Goal: Information Seeking & Learning: Learn about a topic

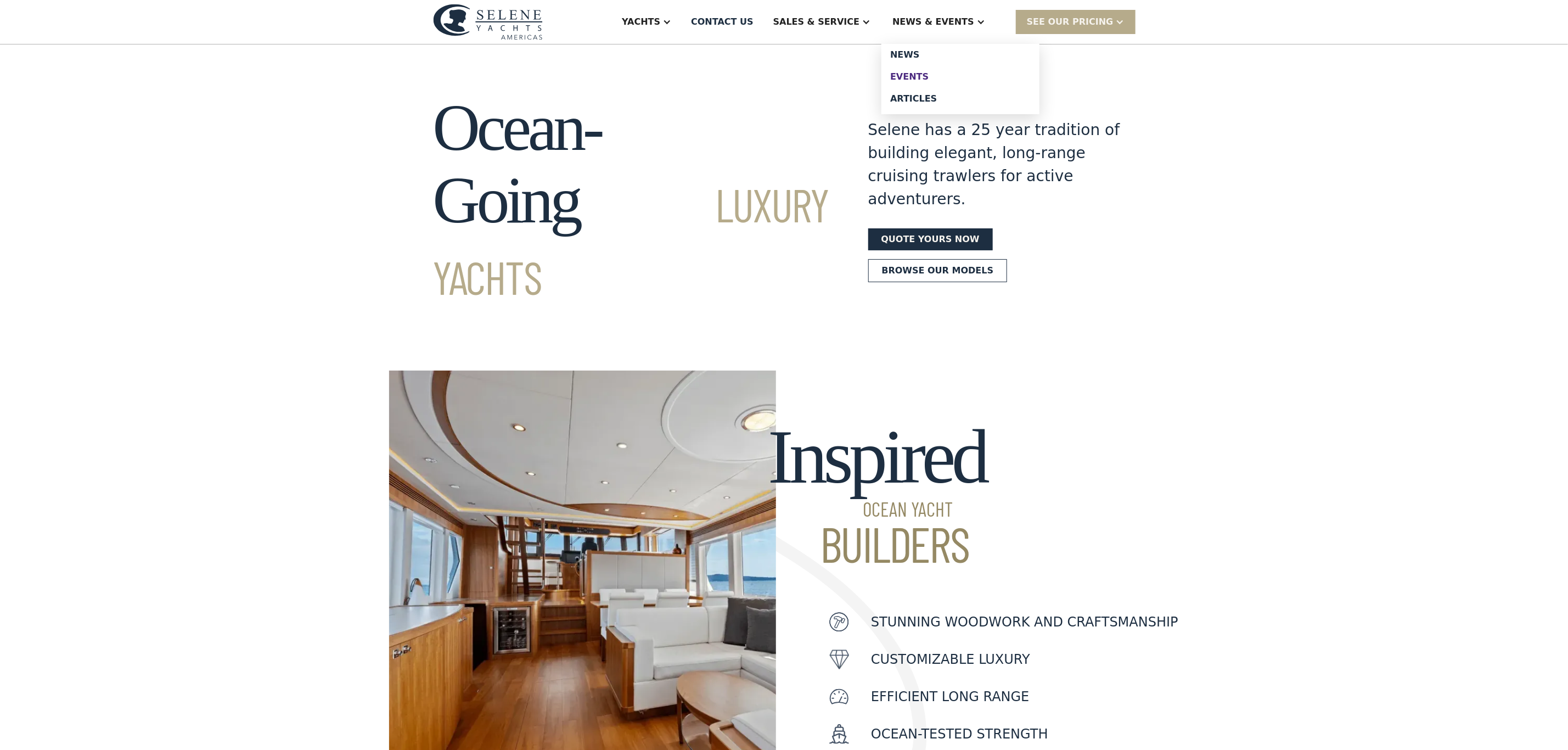
click at [938, 69] on link "Events" at bounding box center [960, 76] width 158 height 22
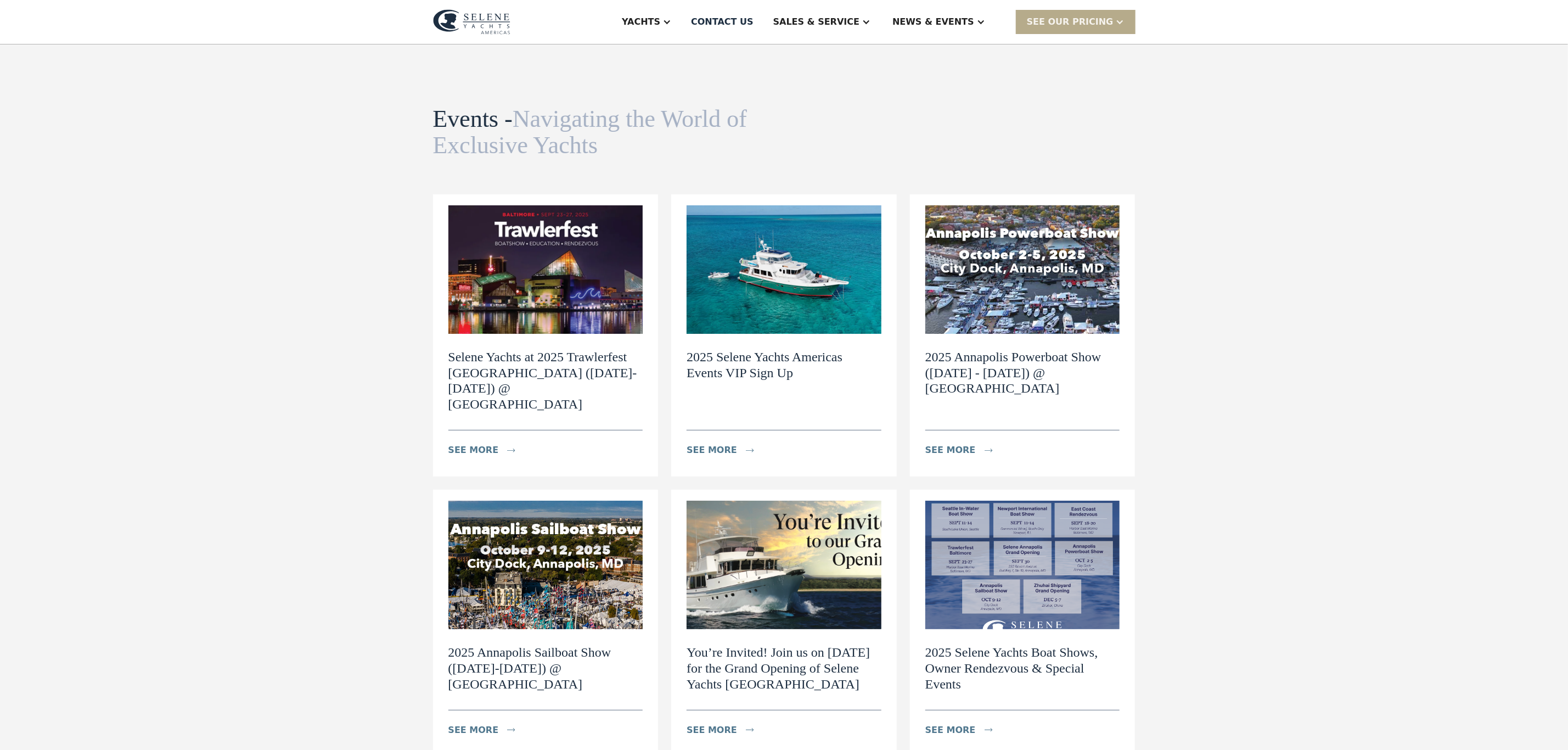
click at [974, 281] on img at bounding box center [1022, 269] width 195 height 128
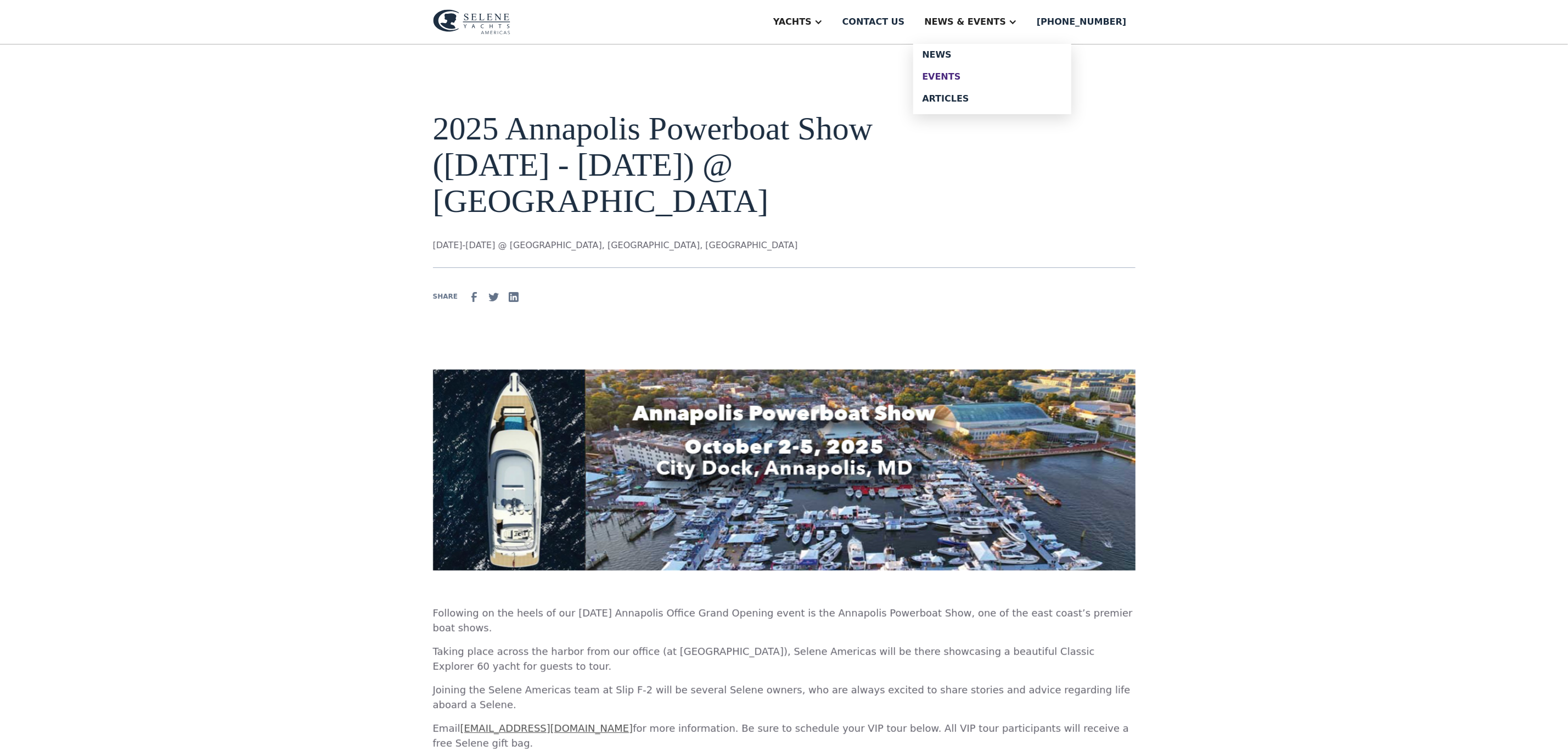
click at [983, 73] on div "Events" at bounding box center [992, 77] width 140 height 9
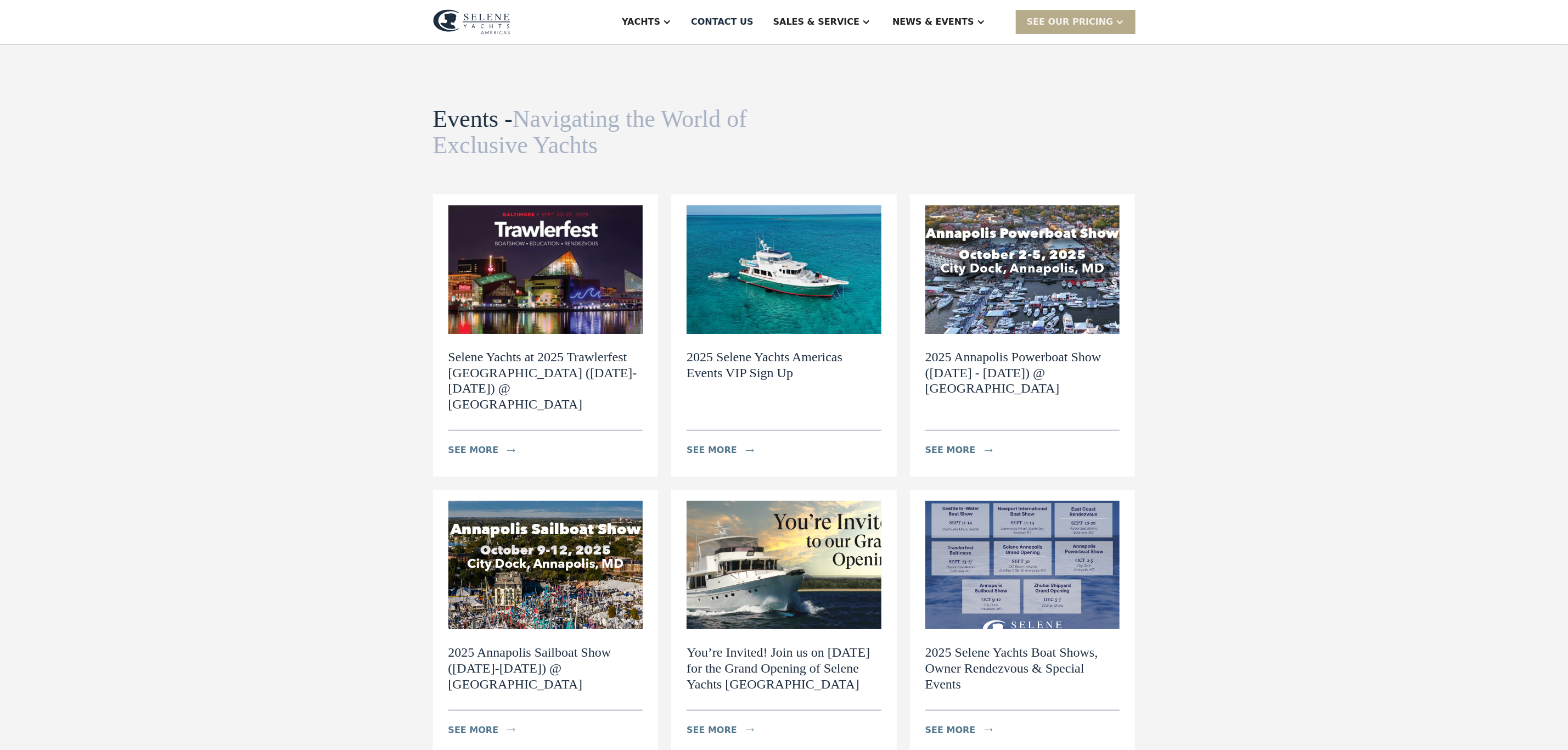
click at [746, 501] on img at bounding box center [784, 565] width 195 height 128
